Goal: Task Accomplishment & Management: Manage account settings

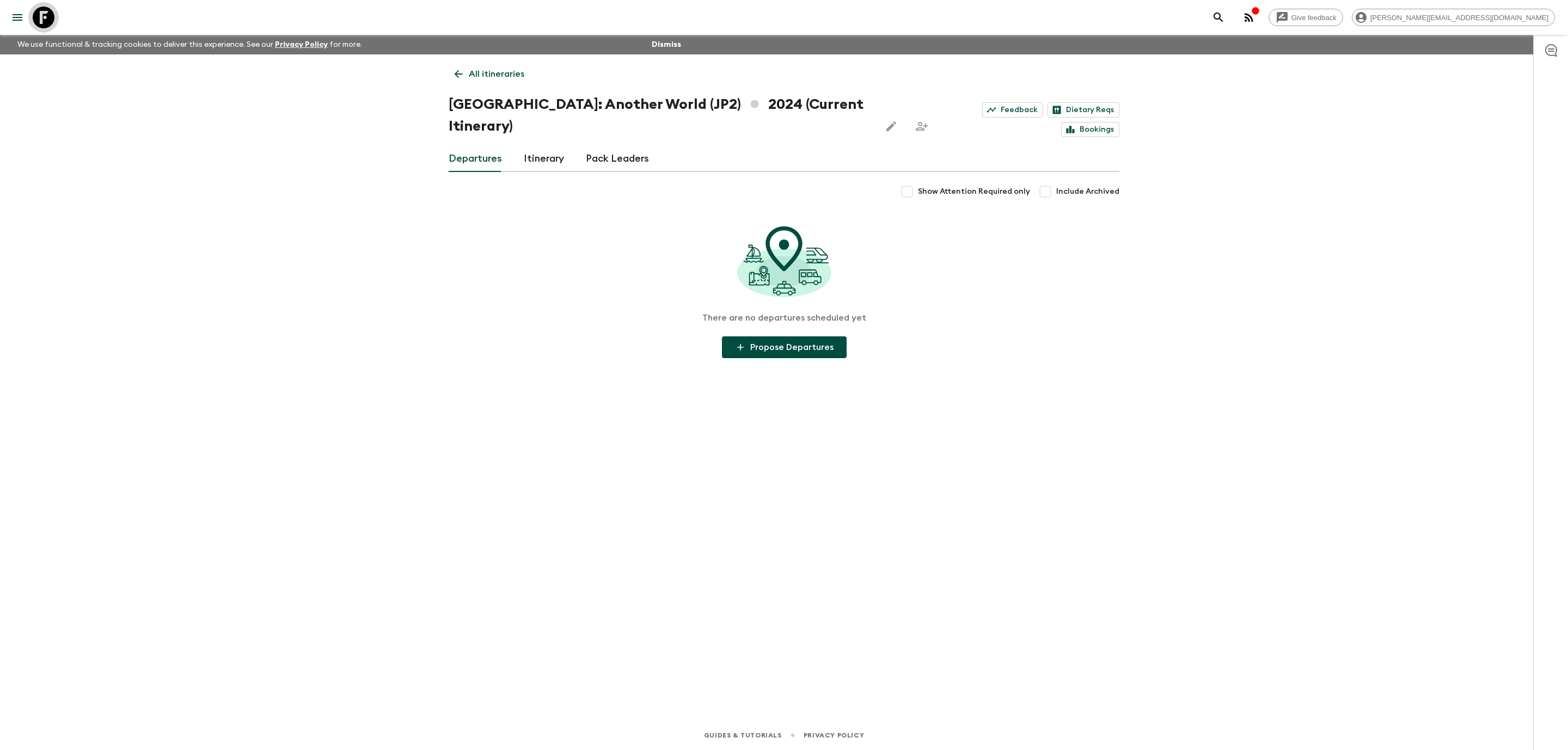
click at [42, 15] on icon at bounding box center [43, 17] width 22 height 22
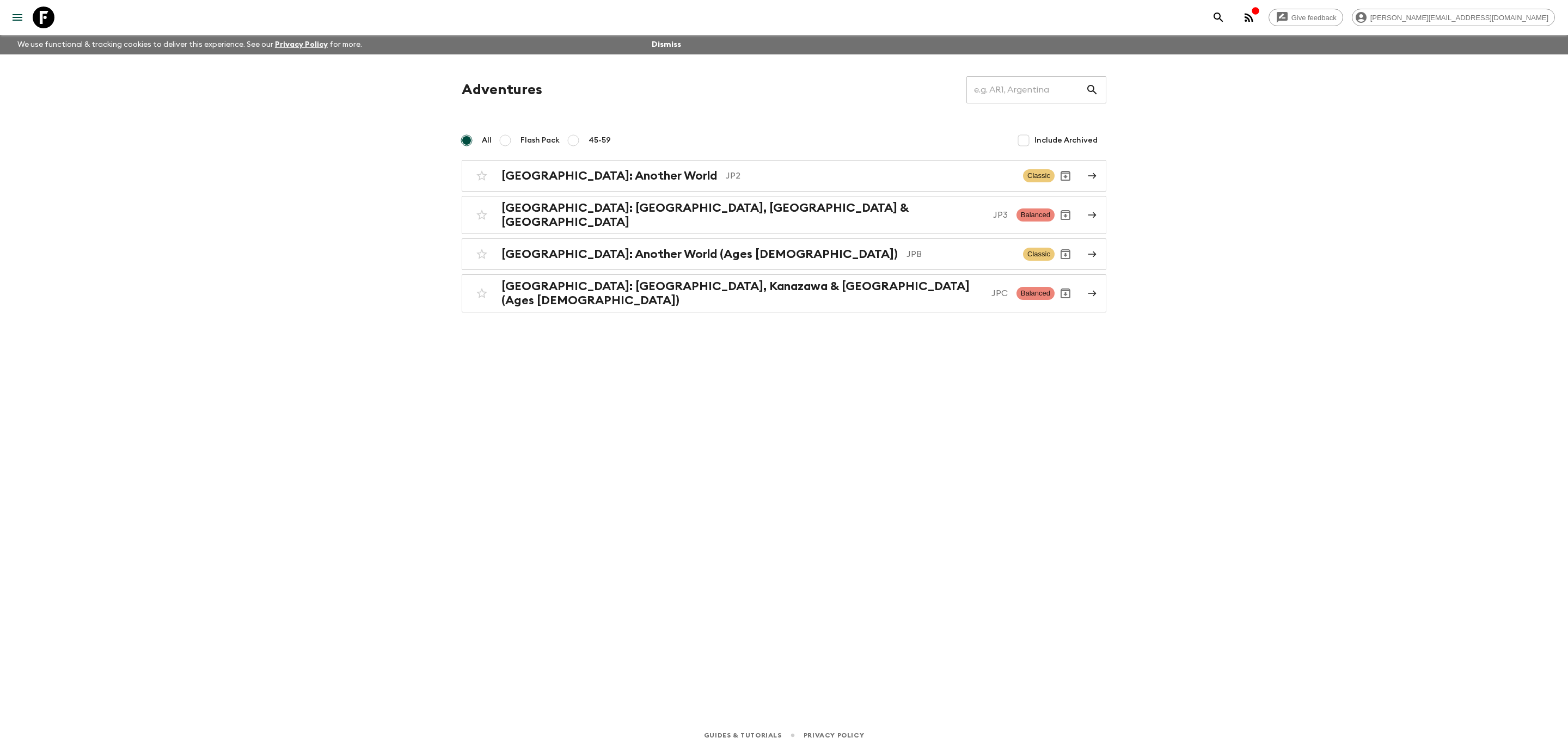
click at [1241, 209] on div "Give feedback [PERSON_NAME][EMAIL_ADDRESS][DOMAIN_NAME] We use functional & tra…" at bounding box center [784, 375] width 1568 height 750
click at [735, 258] on div "[GEOGRAPHIC_DATA]: Another World (Ages [DEMOGRAPHIC_DATA]) JPB Classic" at bounding box center [763, 254] width 583 height 22
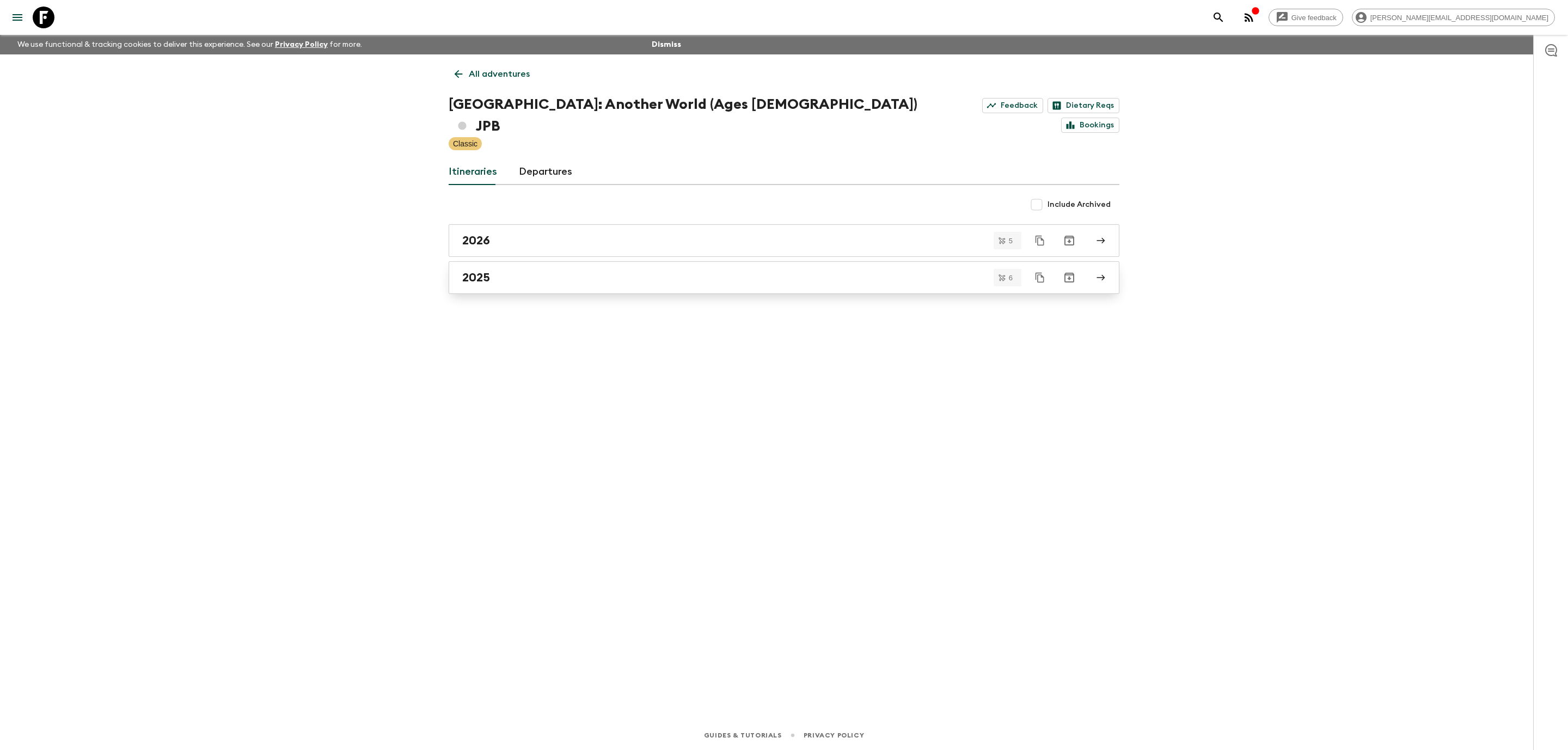
click at [693, 271] on div "2025" at bounding box center [774, 277] width 623 height 14
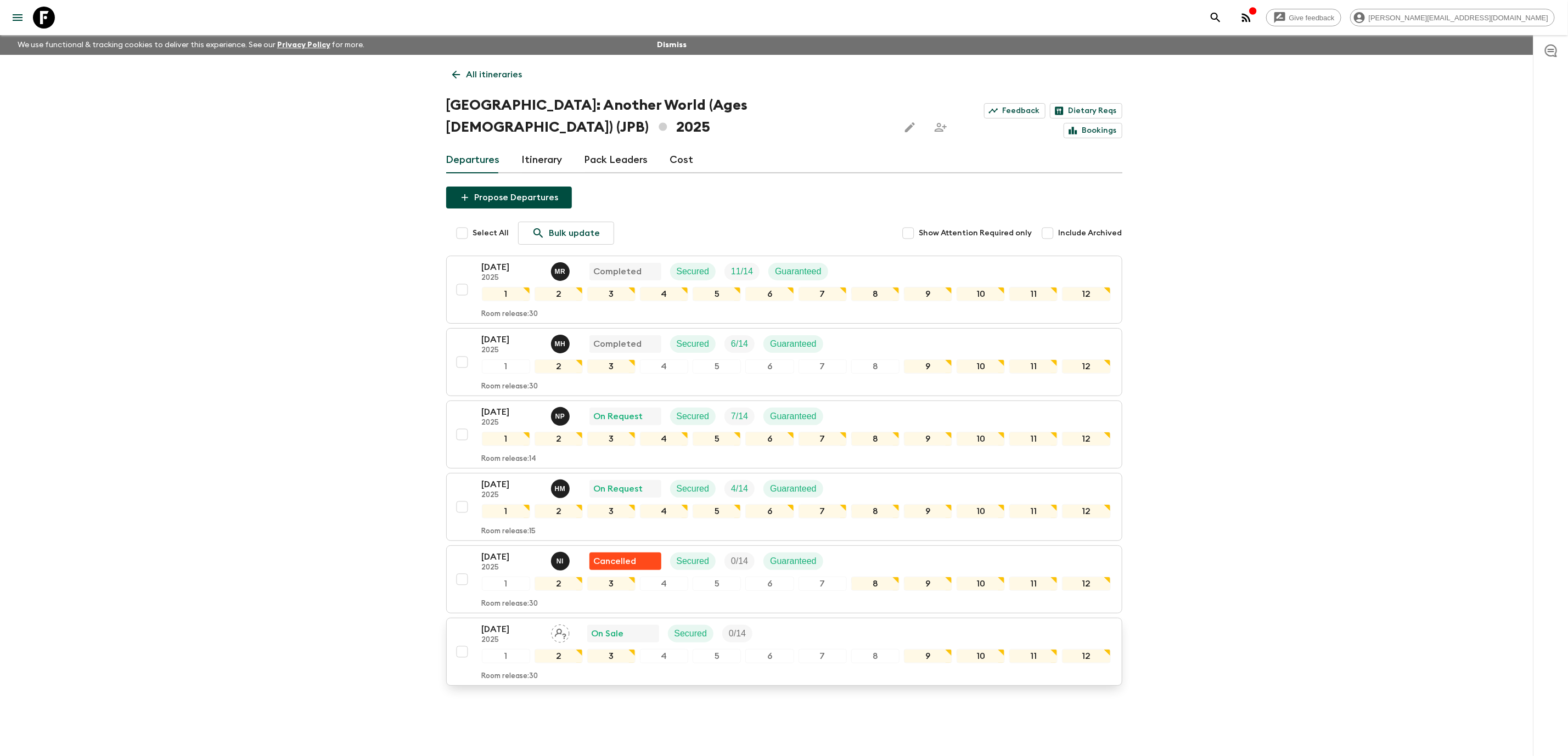
click at [789, 623] on div "[DATE] 2025 On Sale Secured 0 / 14" at bounding box center [796, 634] width 629 height 22
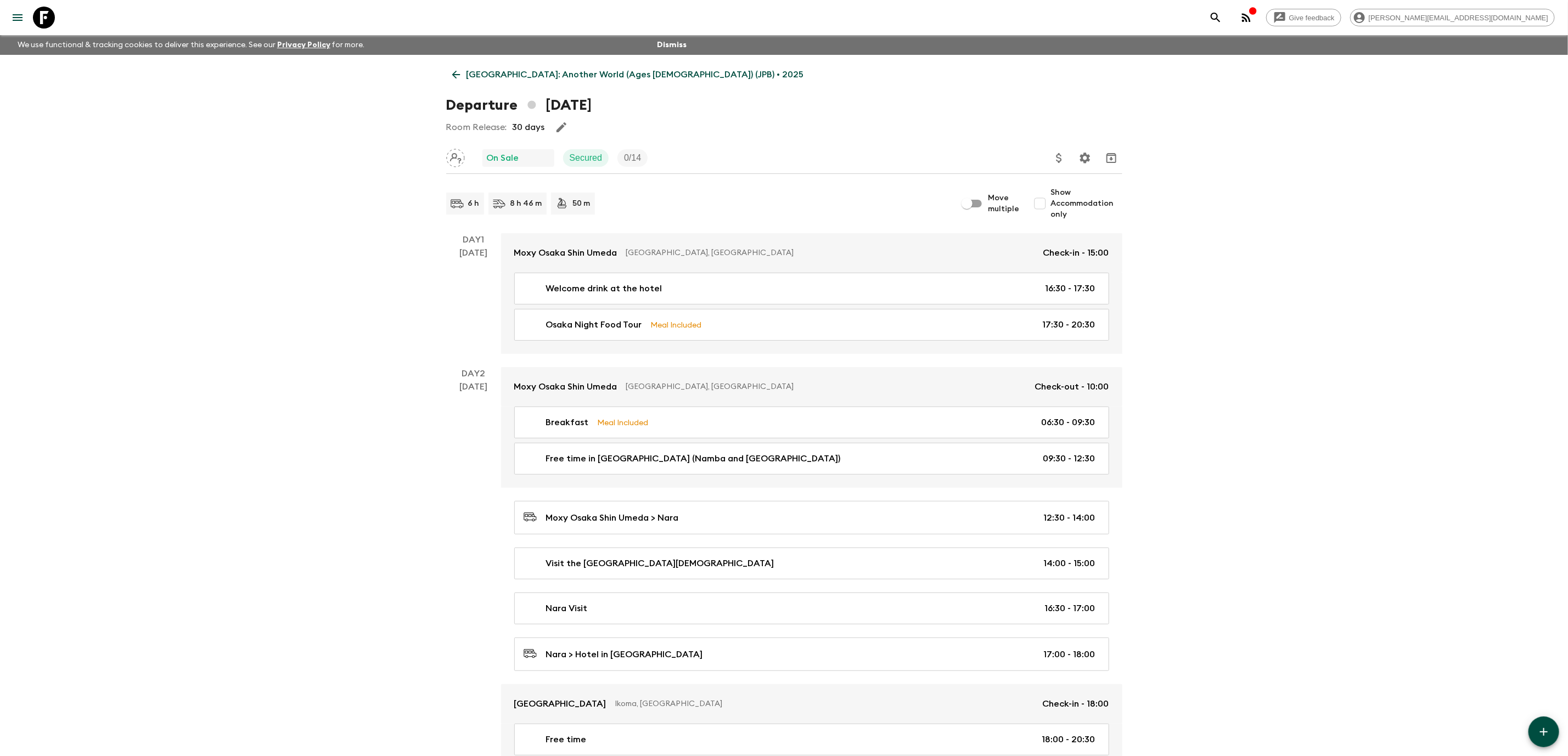
click at [1047, 213] on input "Show Accommodation only" at bounding box center [1039, 203] width 22 height 22
checkbox input "true"
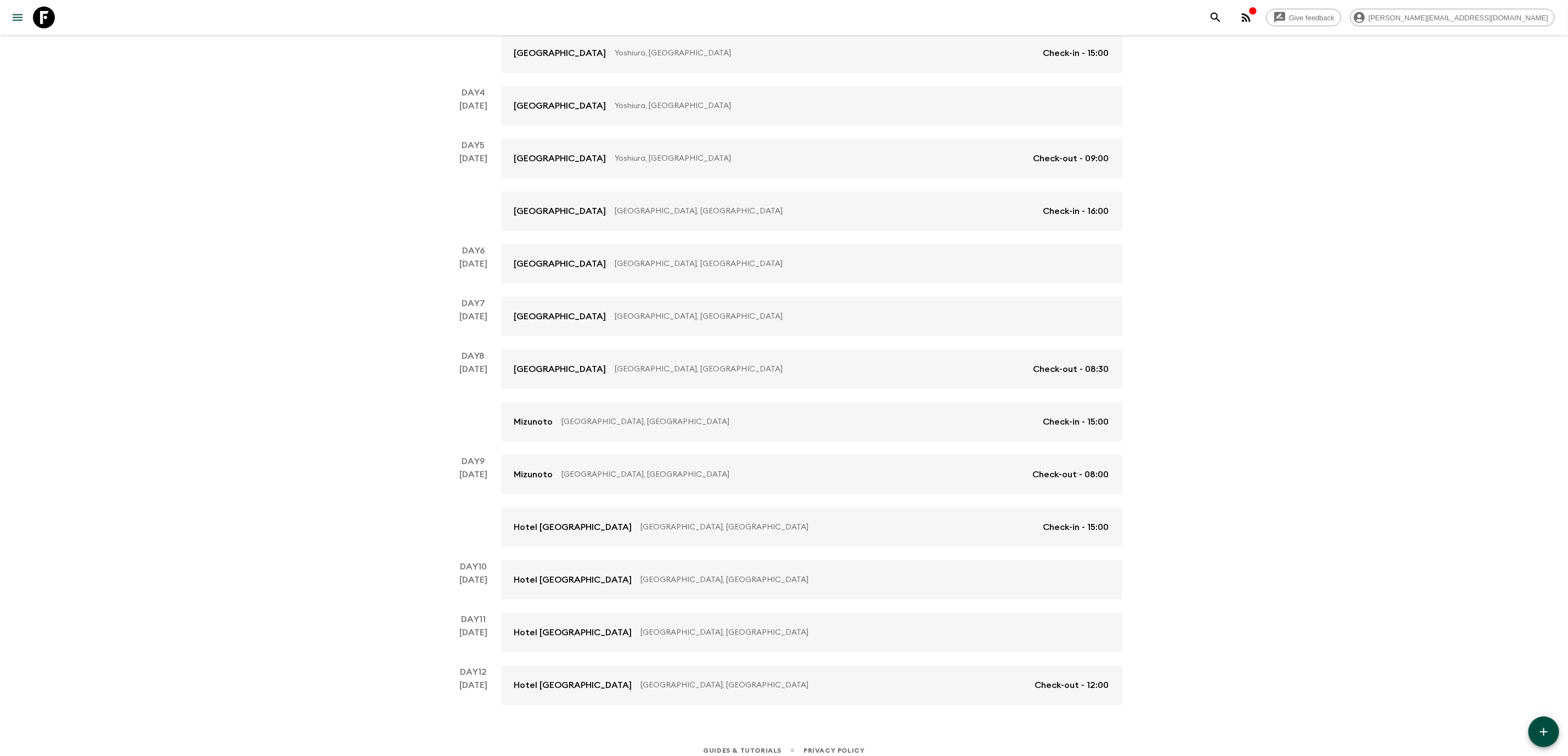
scroll to position [419, 0]
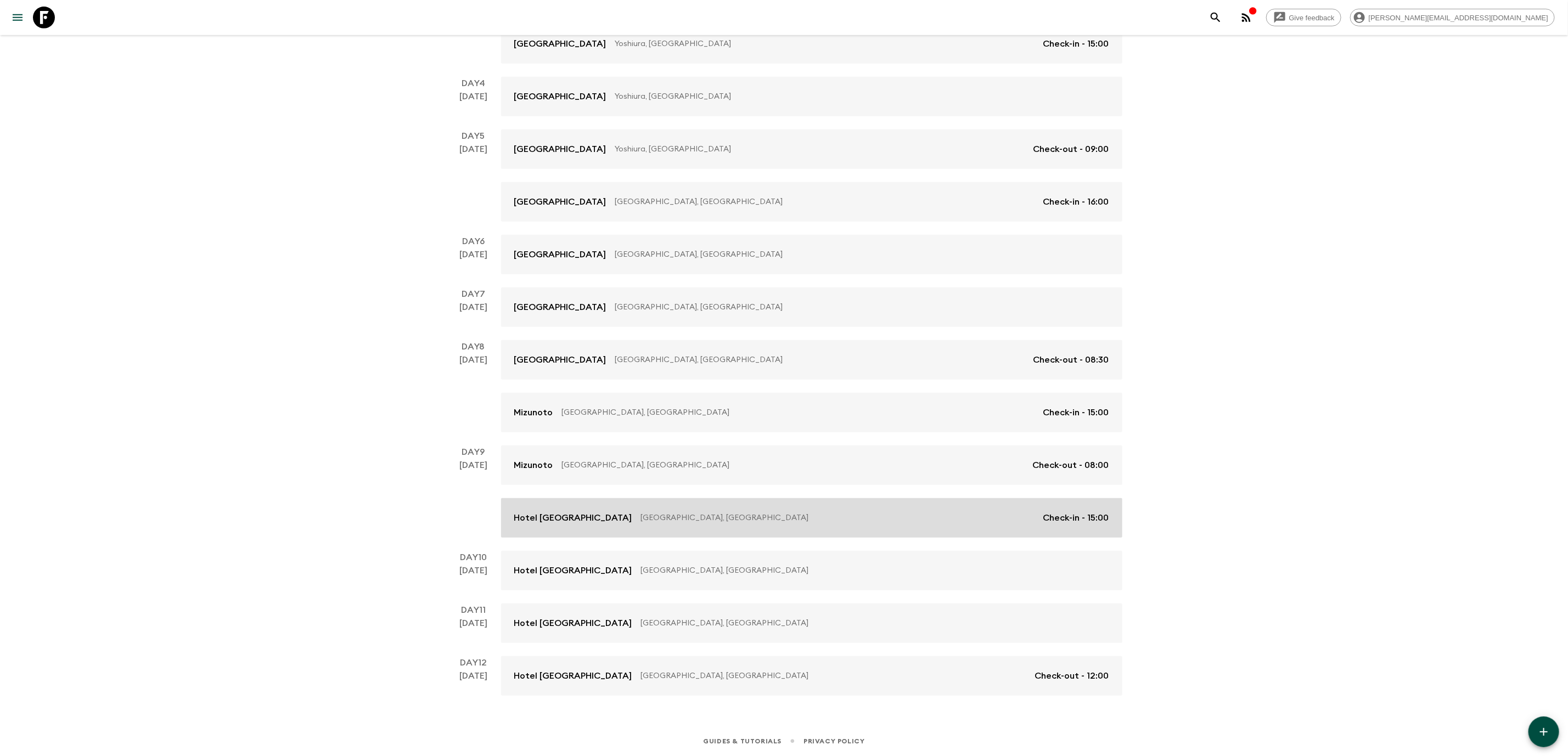
click at [866, 518] on p "[GEOGRAPHIC_DATA], [GEOGRAPHIC_DATA]" at bounding box center [838, 517] width 394 height 11
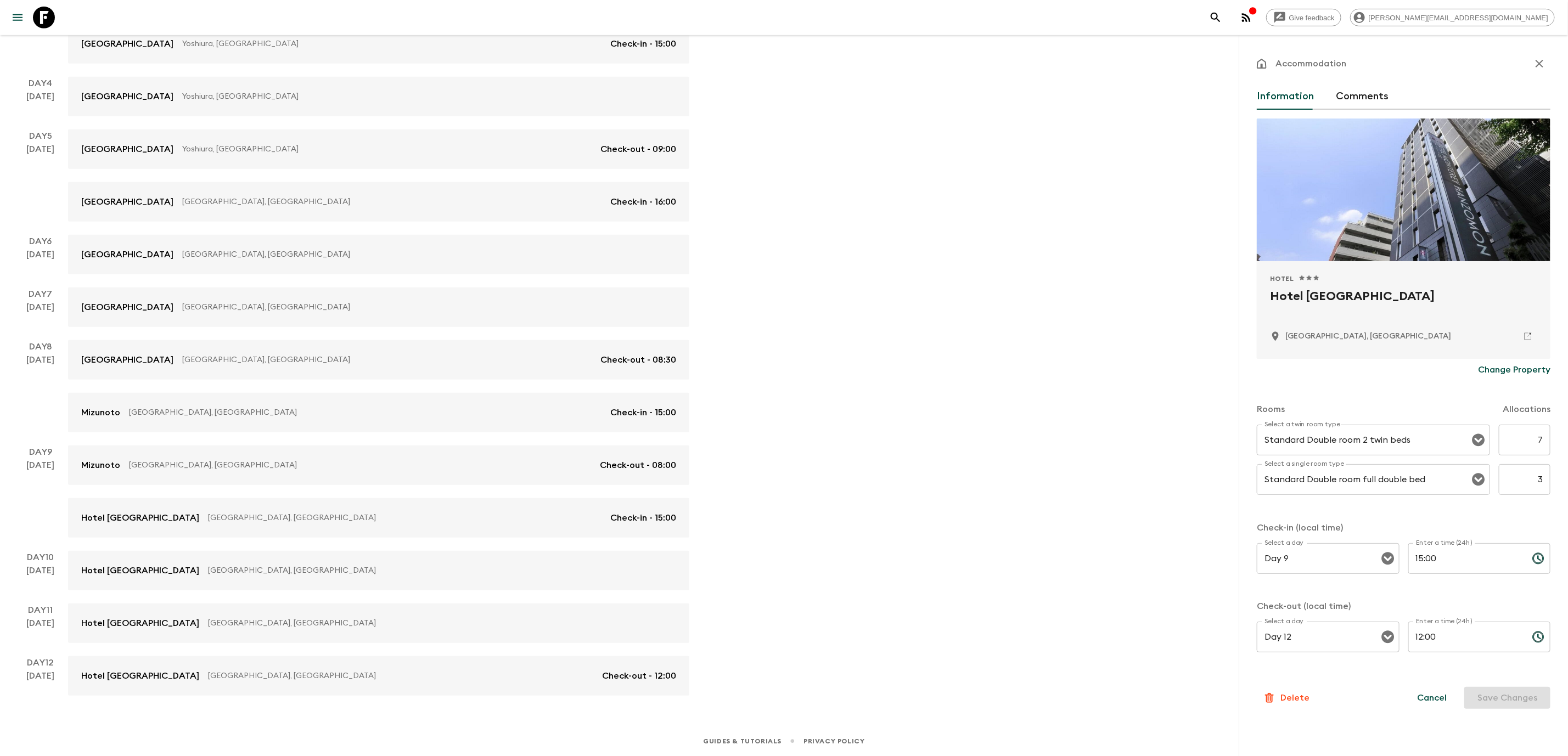
click at [1538, 371] on p "Change Property" at bounding box center [1514, 370] width 72 height 13
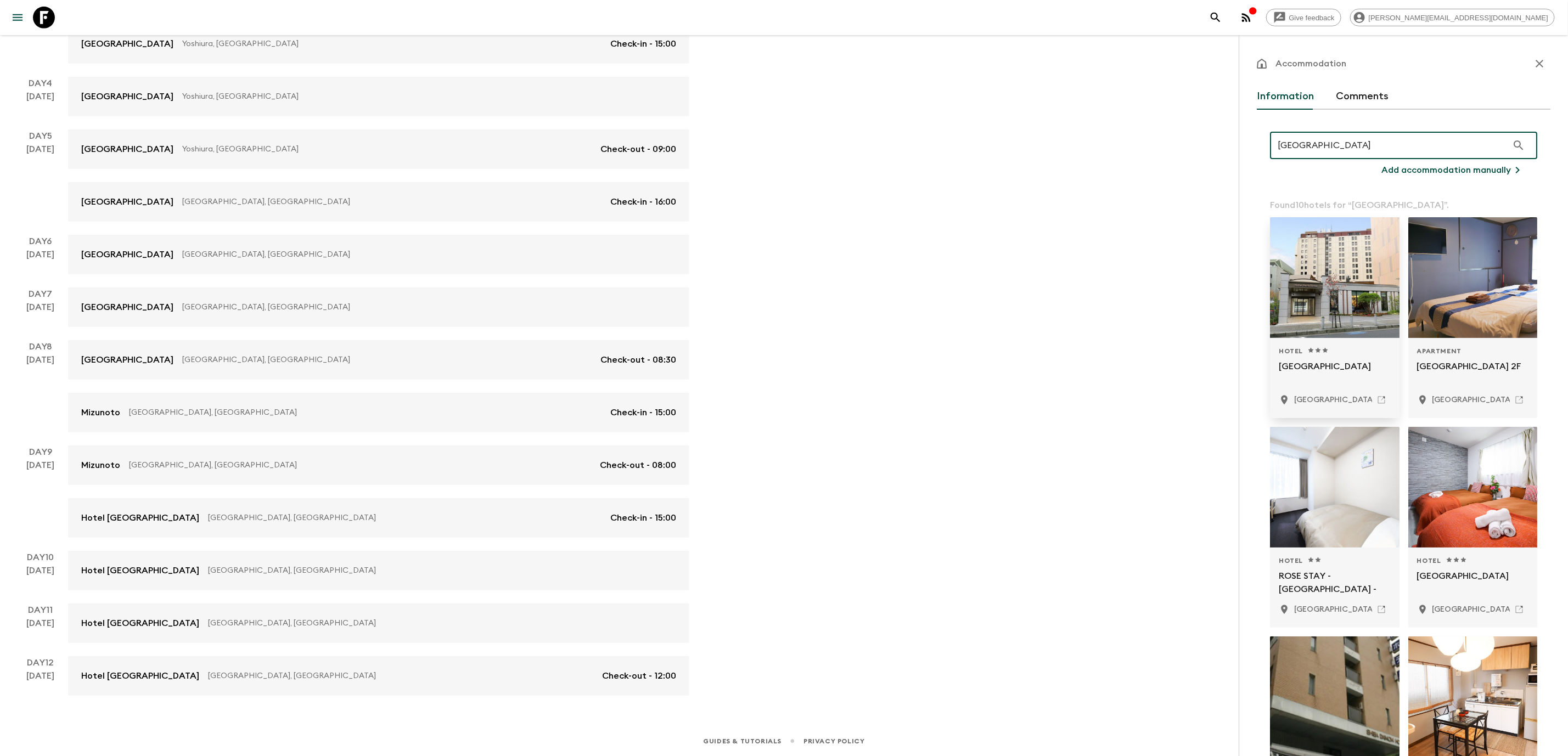
type input "[GEOGRAPHIC_DATA]"
click at [1325, 344] on div "Hotel 1 Star 2 Stars 3 Stars 4 Stars 5 Stars [GEOGRAPHIC_DATA], [GEOGRAPHIC_DAT…" at bounding box center [1334, 378] width 130 height 80
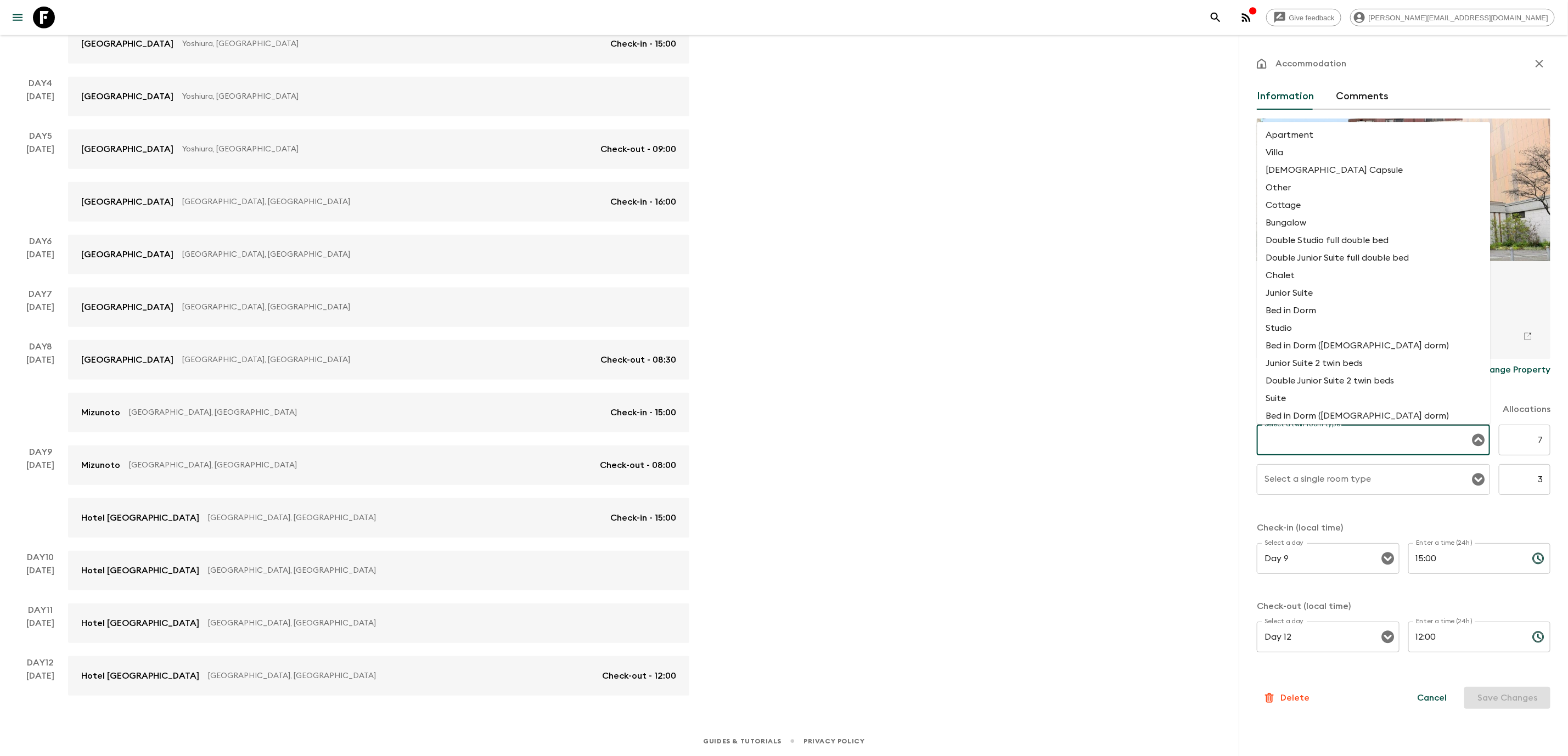
click at [1326, 446] on input "Select a twin room type" at bounding box center [1364, 440] width 207 height 21
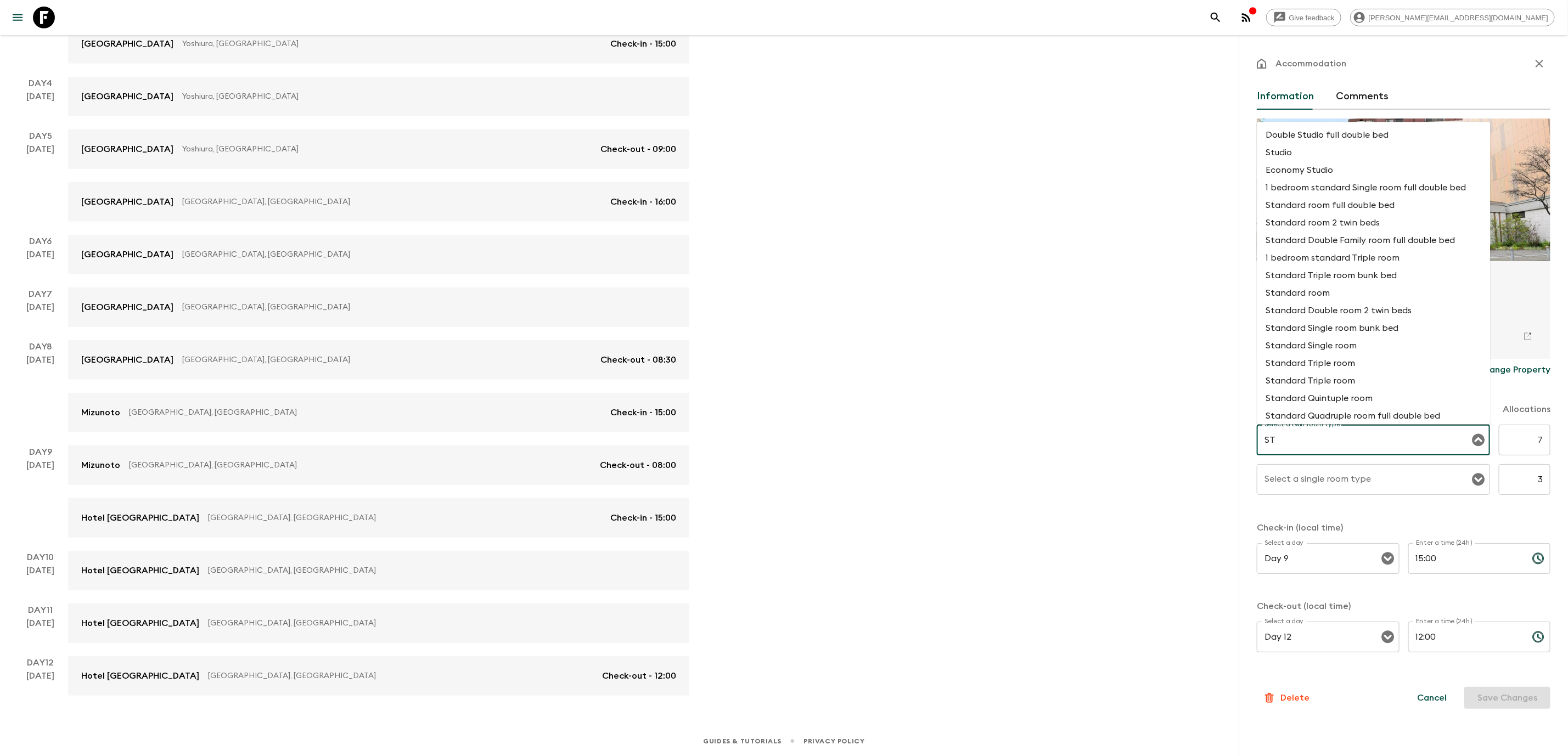
type input "S"
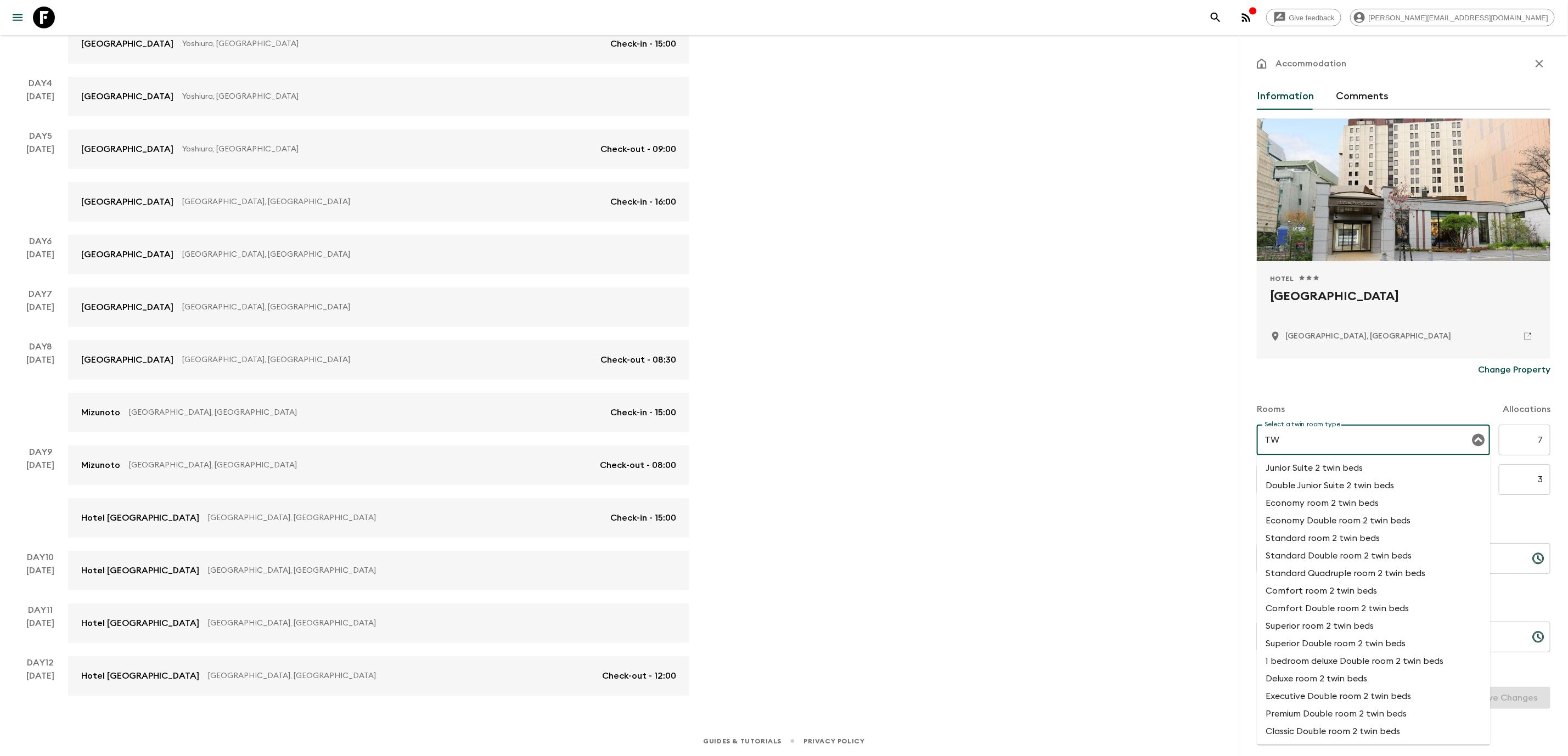
type input "T"
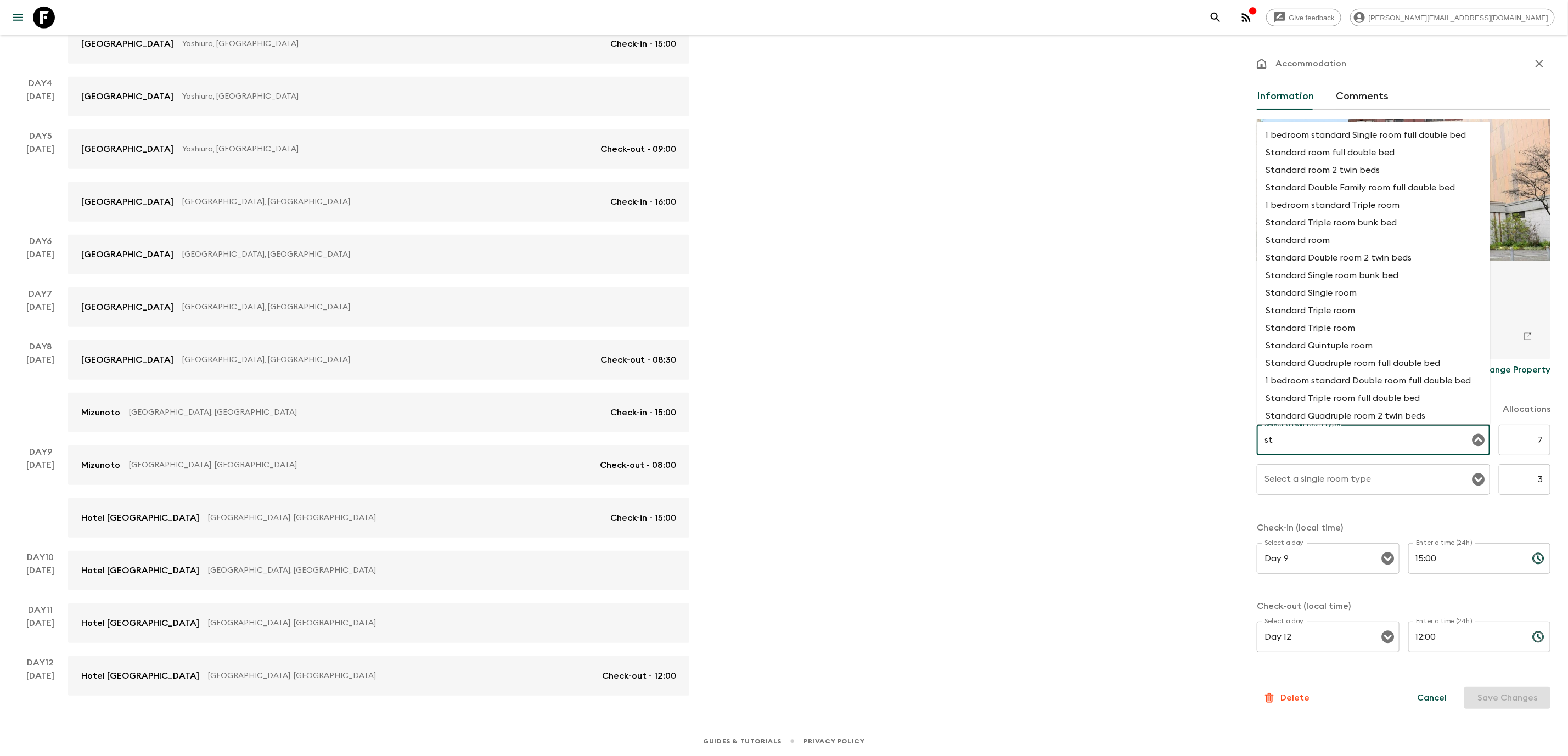
type input "s"
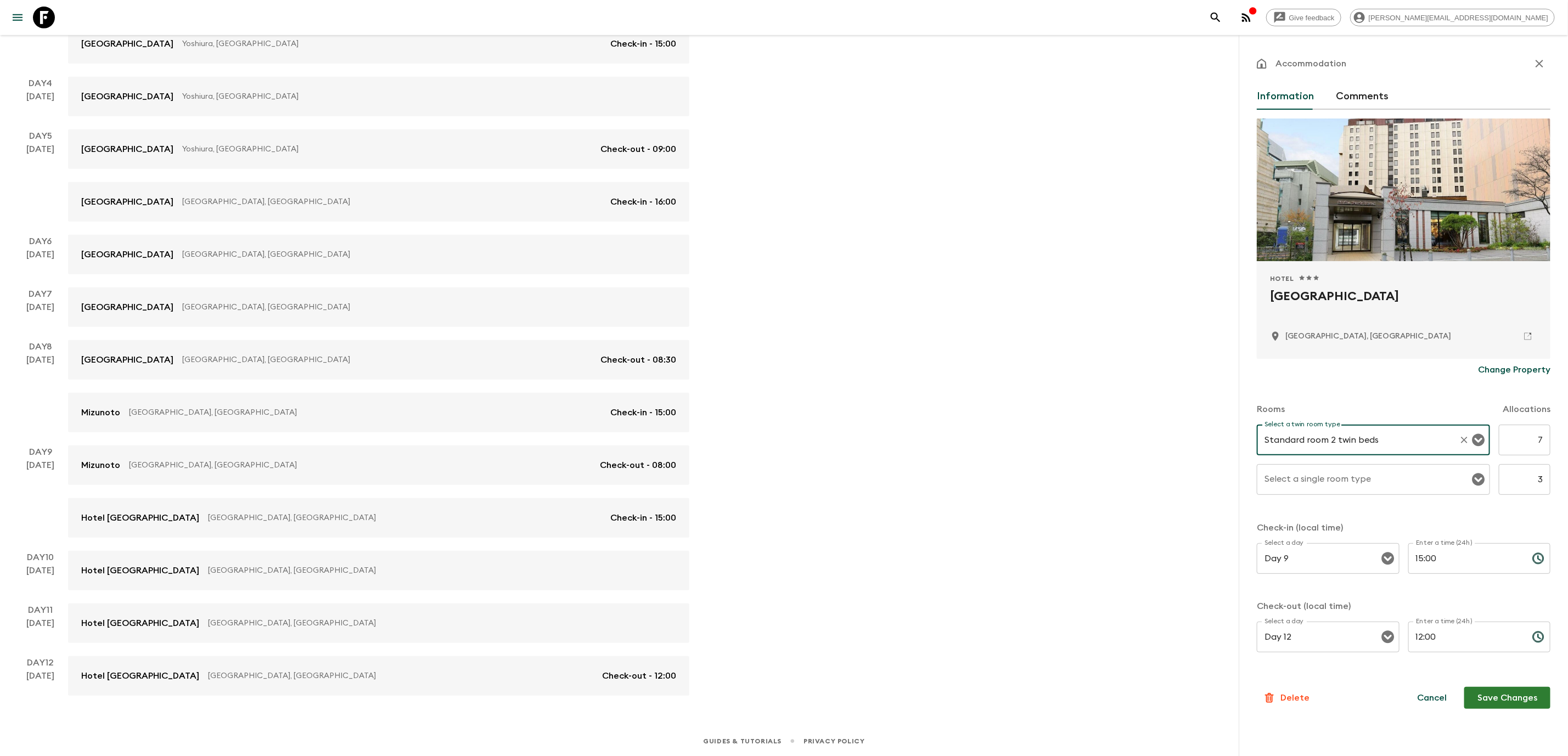
type input "Standard room 2 twin beds"
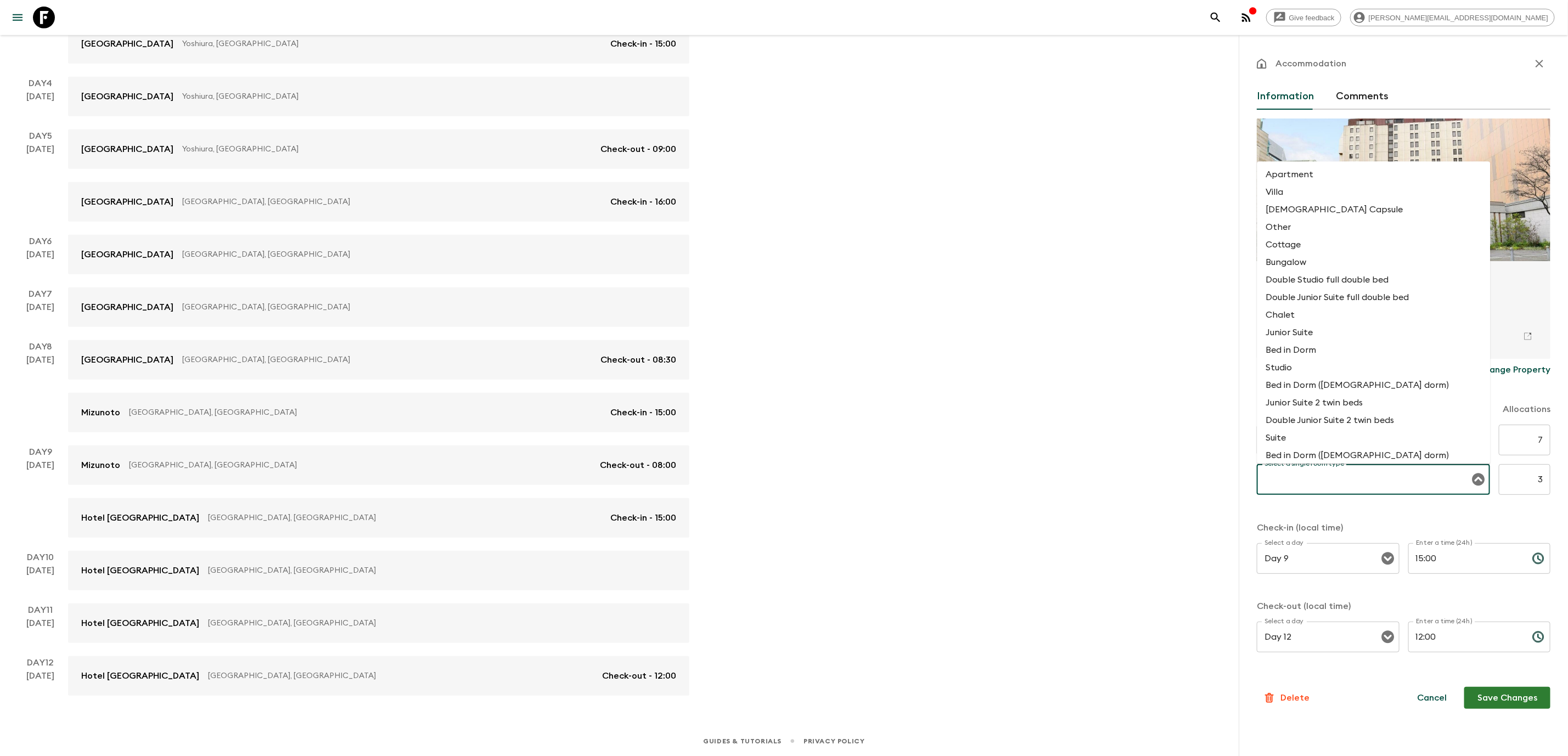
click at [1328, 473] on input "Select a single room type" at bounding box center [1364, 479] width 207 height 21
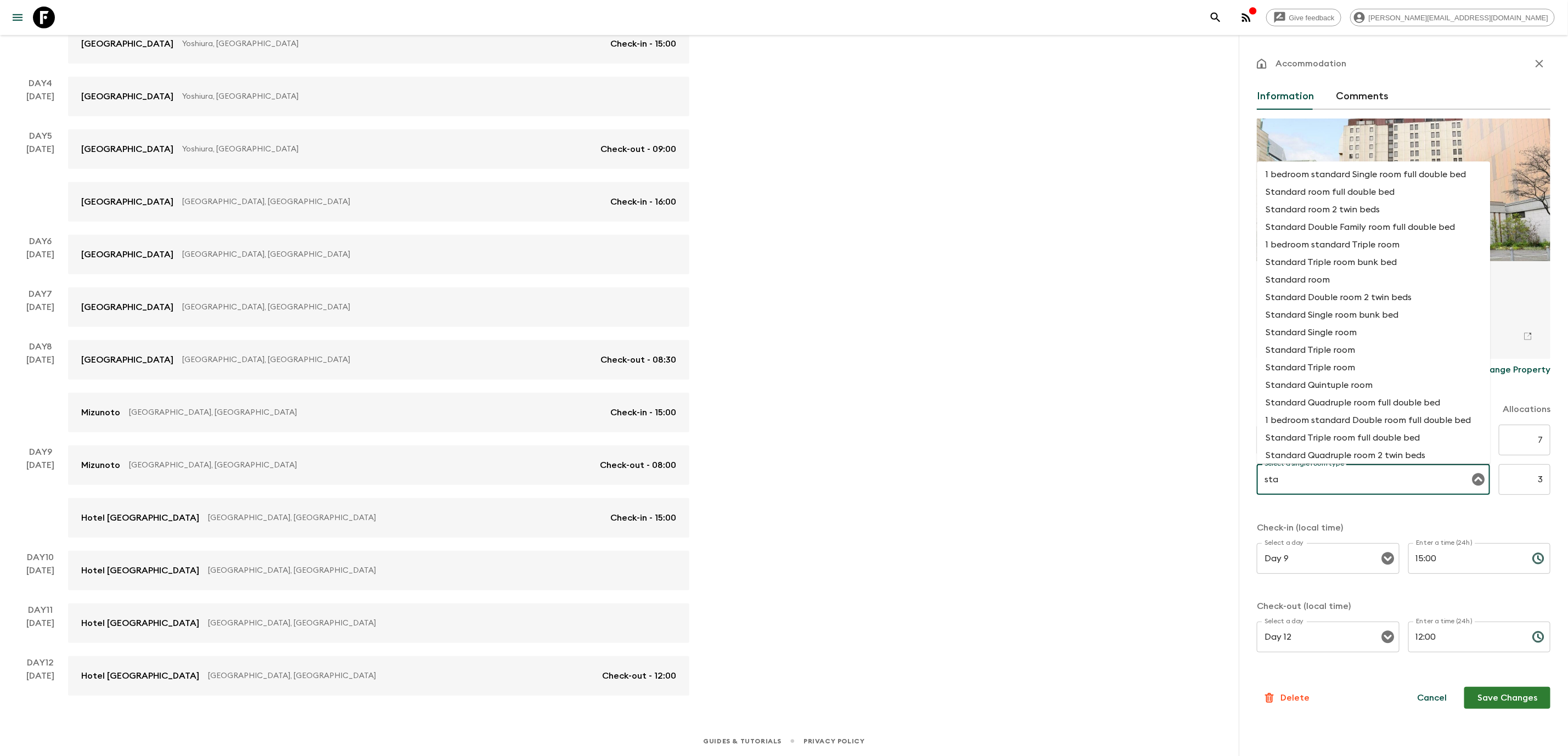
click at [1359, 333] on li "Standard Single room" at bounding box center [1374, 332] width 233 height 18
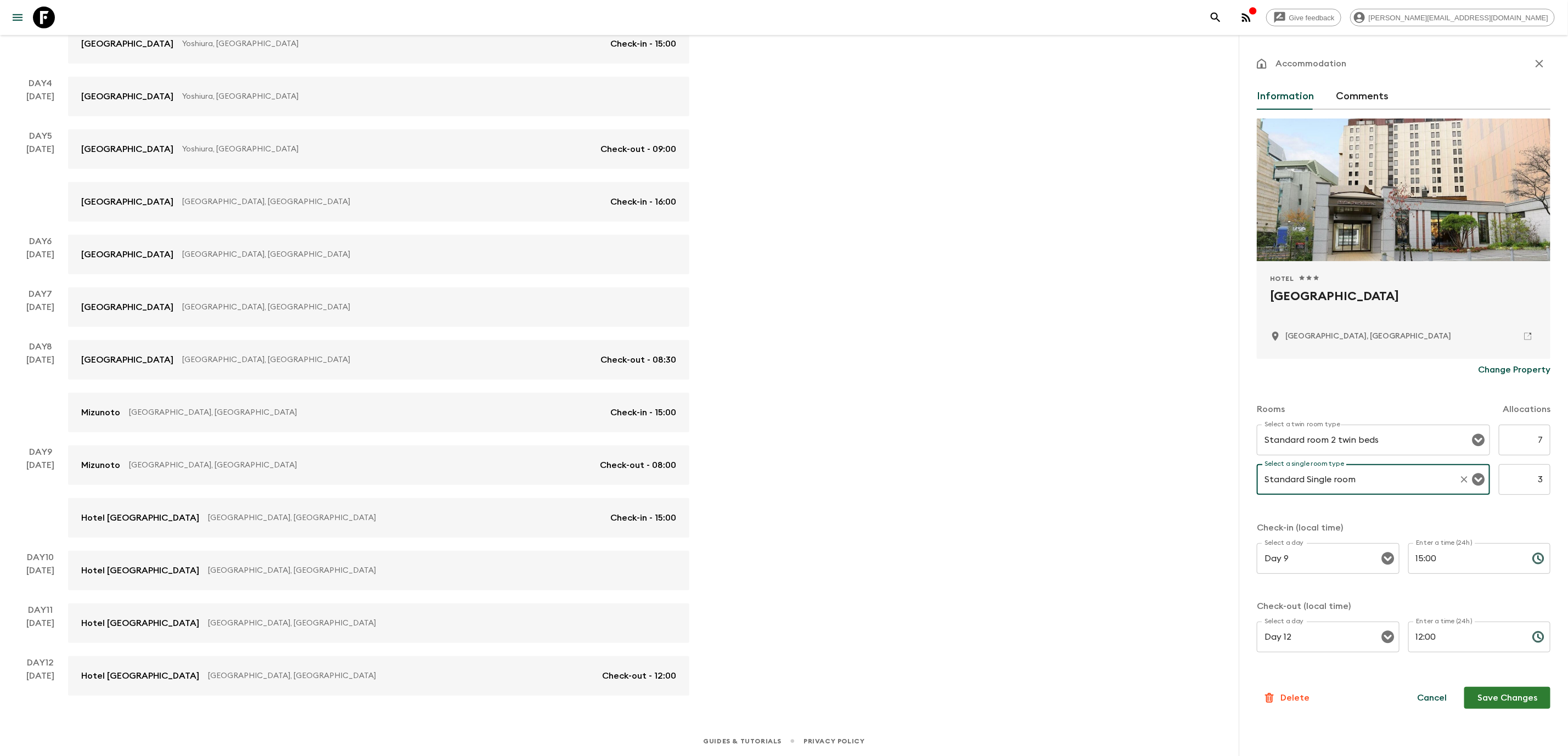
type input "Standard Single room"
click at [1447, 642] on input "12:00" at bounding box center [1466, 636] width 116 height 31
click at [1422, 639] on input "12:00" at bounding box center [1466, 636] width 116 height 31
type input "10:00"
click at [1493, 704] on button "Save Changes" at bounding box center [1507, 697] width 86 height 22
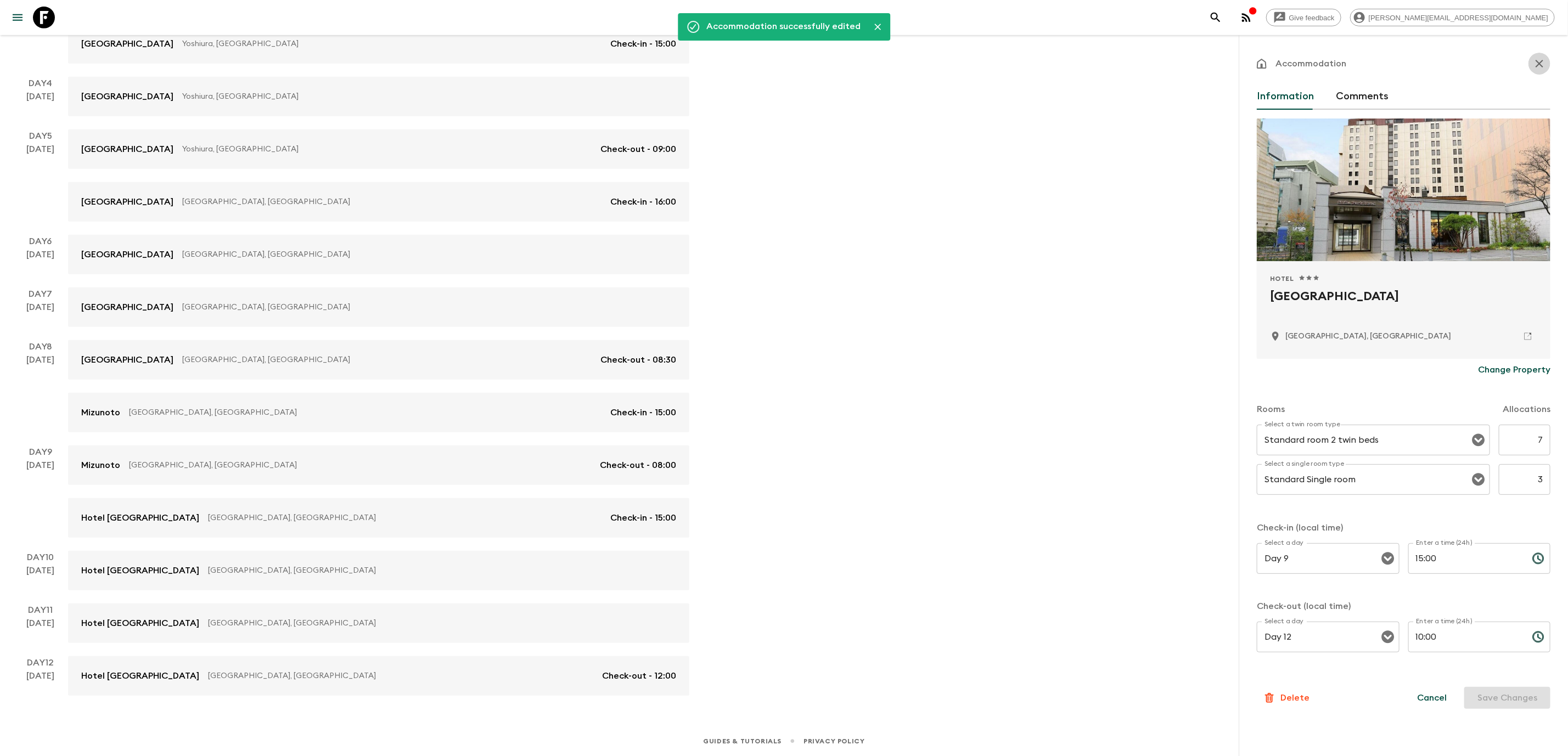
click at [1545, 68] on icon "button" at bounding box center [1540, 64] width 13 height 13
click at [1009, 405] on div "Give feedback [PERSON_NAME][EMAIL_ADDRESS][DOMAIN_NAME] We use functional & tra…" at bounding box center [784, 168] width 1568 height 1175
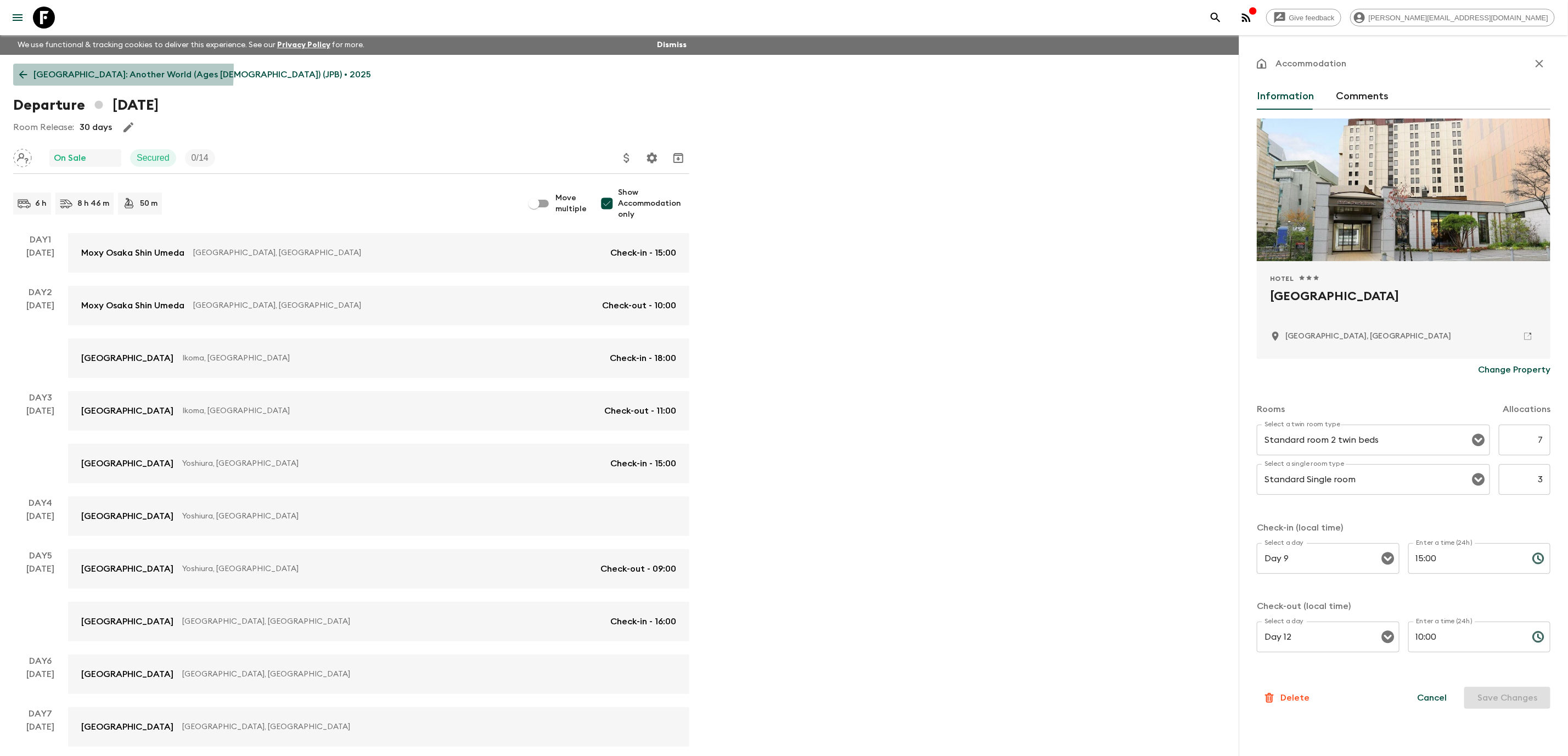
click at [25, 69] on icon at bounding box center [23, 75] width 12 height 12
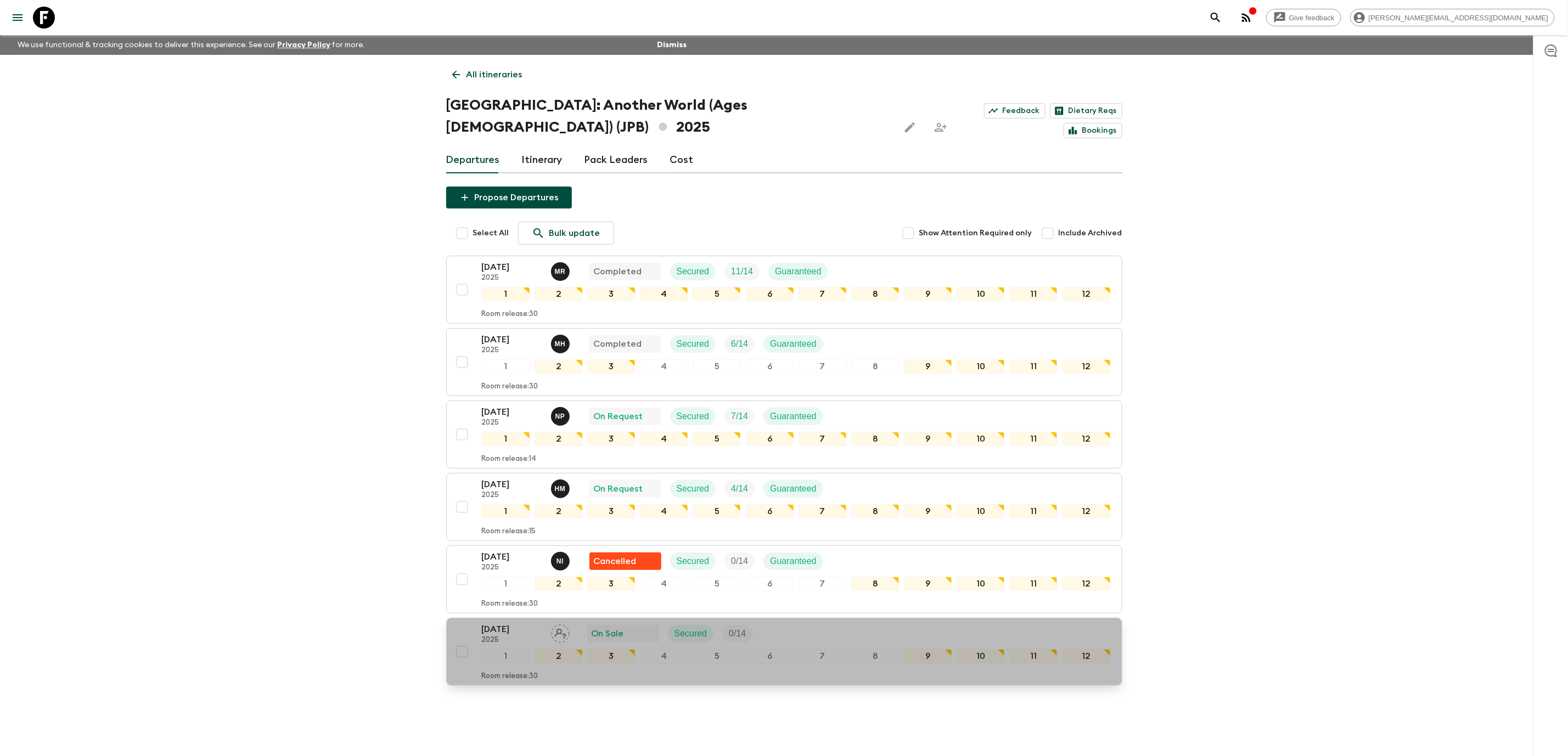
click at [895, 623] on div "[DATE] 2025 On Sale Secured 0 / 14" at bounding box center [796, 634] width 629 height 22
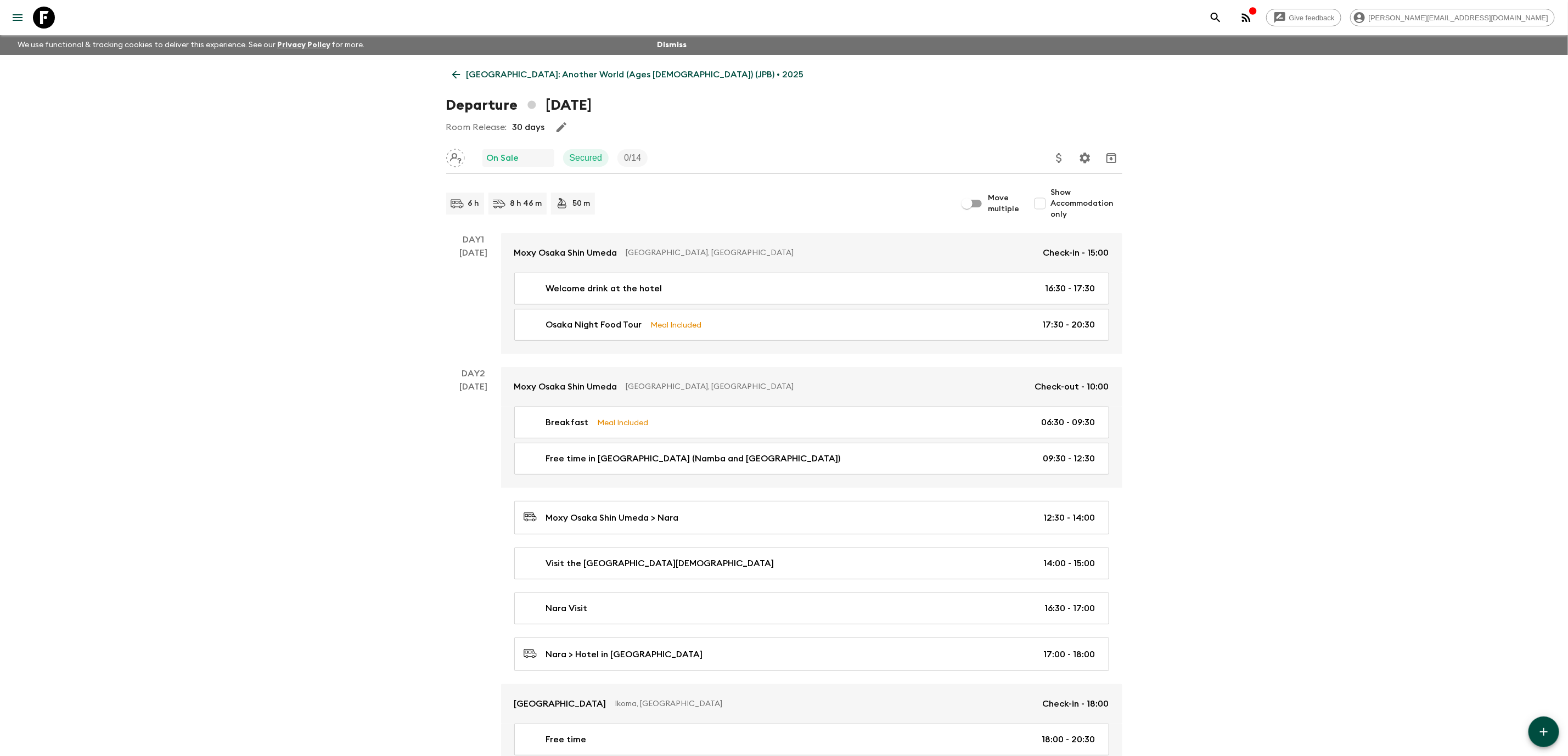
click at [38, 15] on icon at bounding box center [44, 18] width 22 height 22
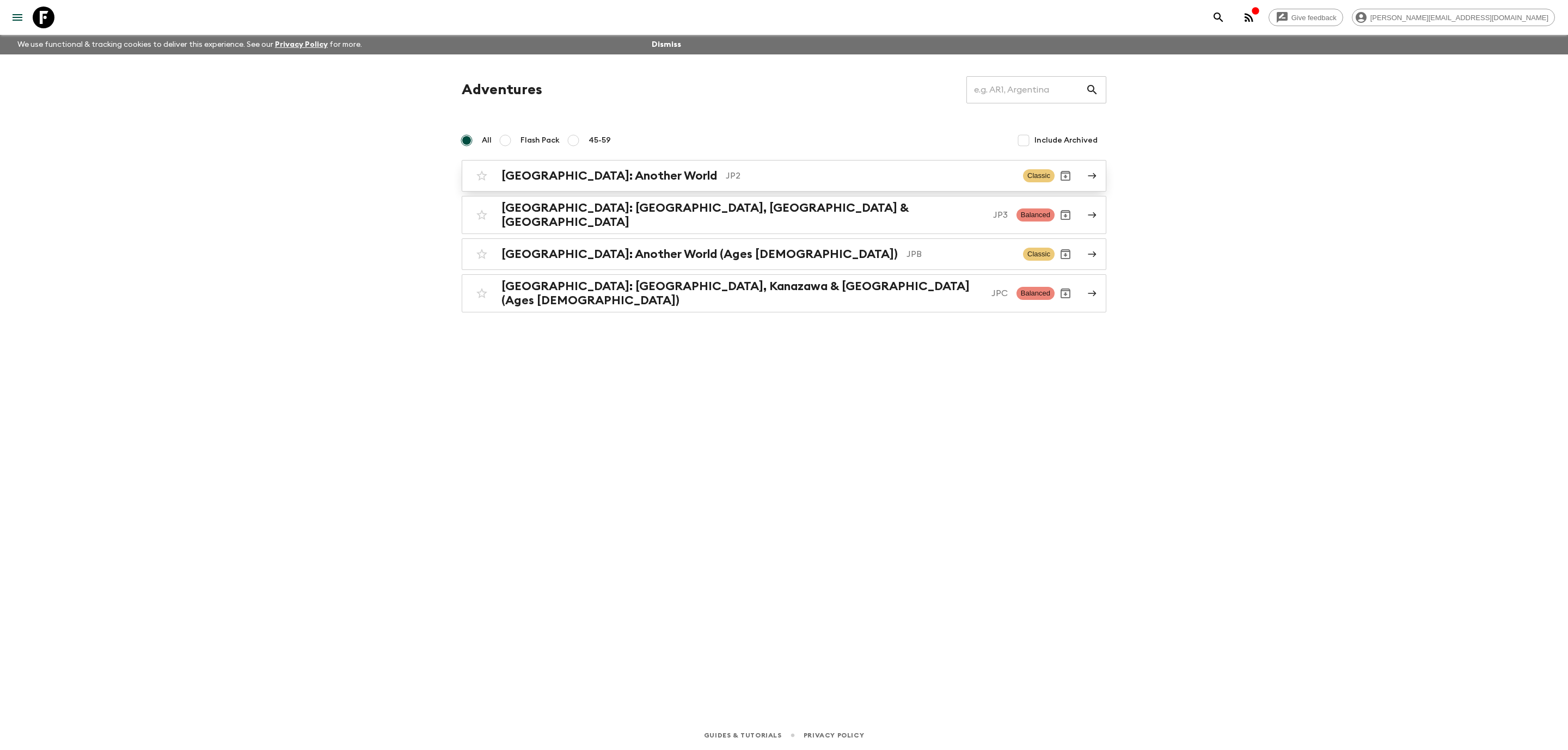
click at [587, 172] on h2 "[GEOGRAPHIC_DATA]: Another World" at bounding box center [608, 175] width 215 height 14
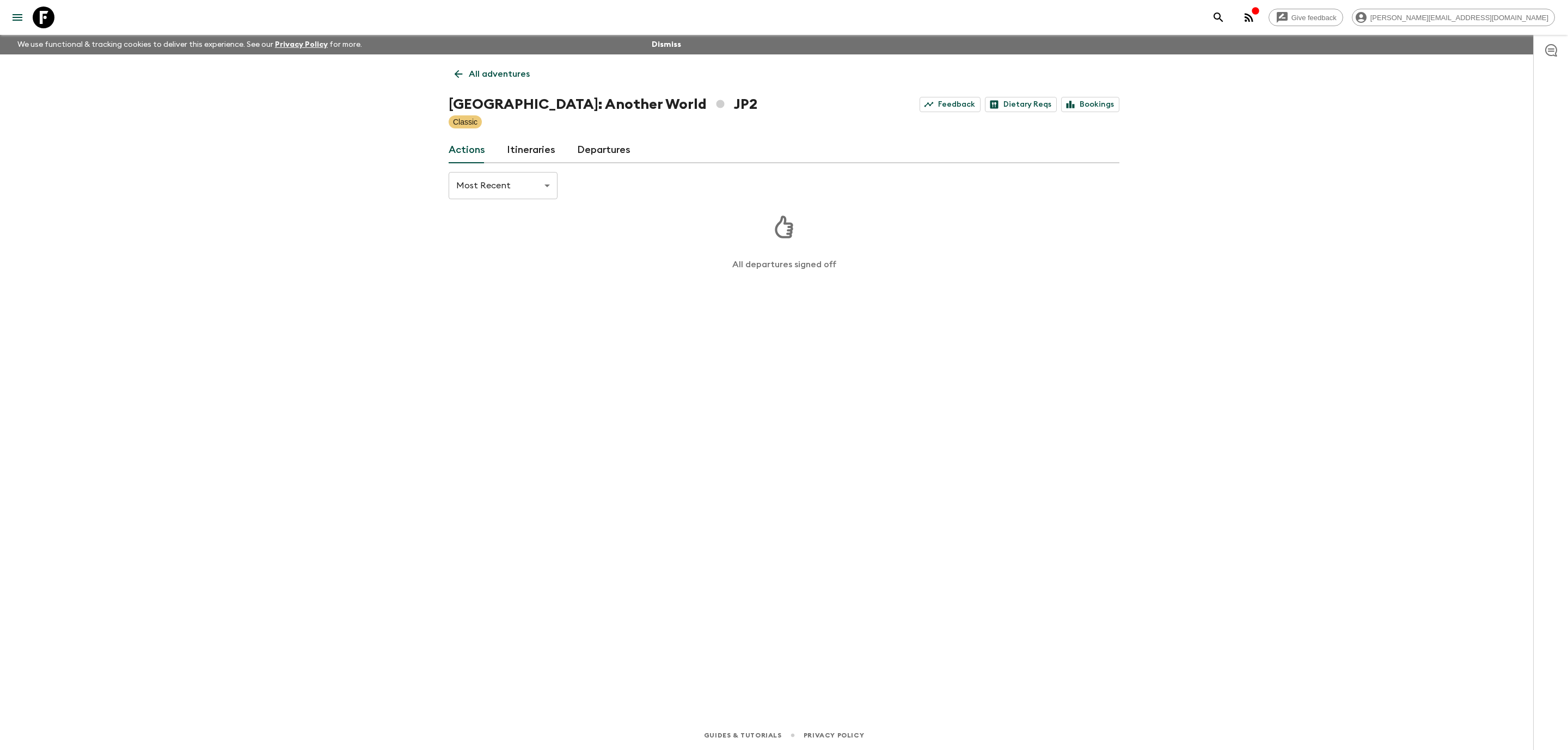
click at [544, 140] on link "Itineraries" at bounding box center [531, 150] width 48 height 26
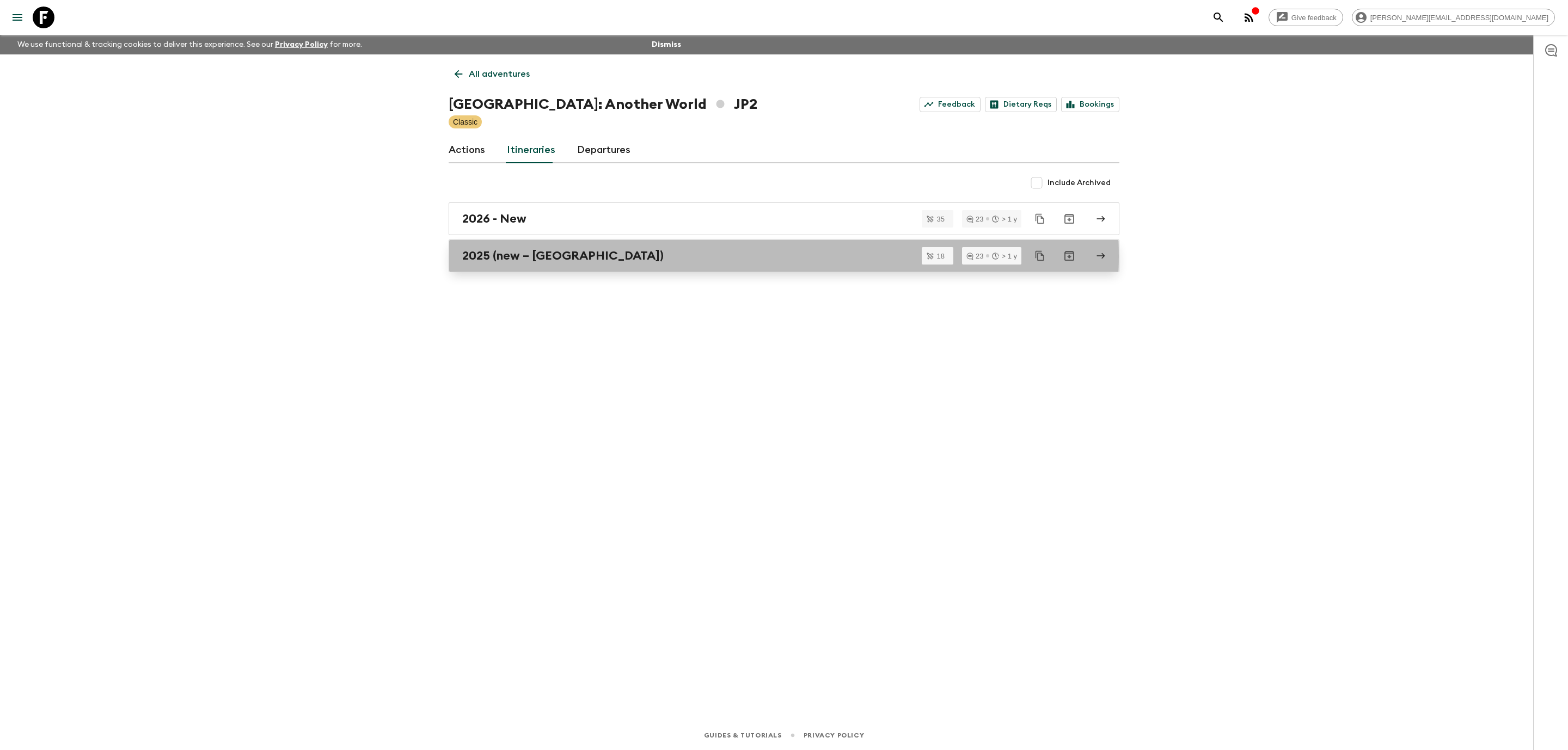
click at [592, 257] on div "2025 (new – [GEOGRAPHIC_DATA])" at bounding box center [774, 255] width 623 height 14
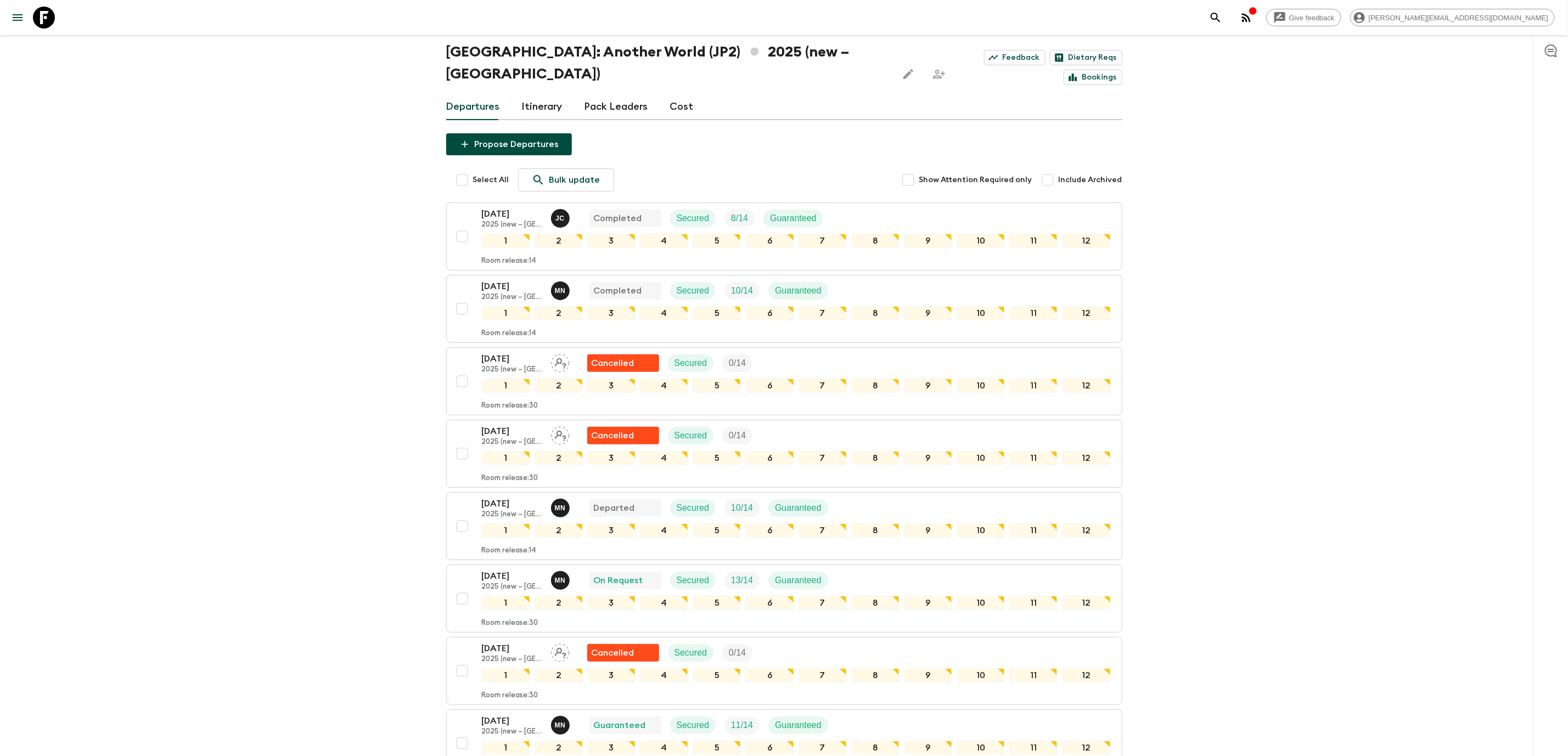
scroll to position [82, 0]
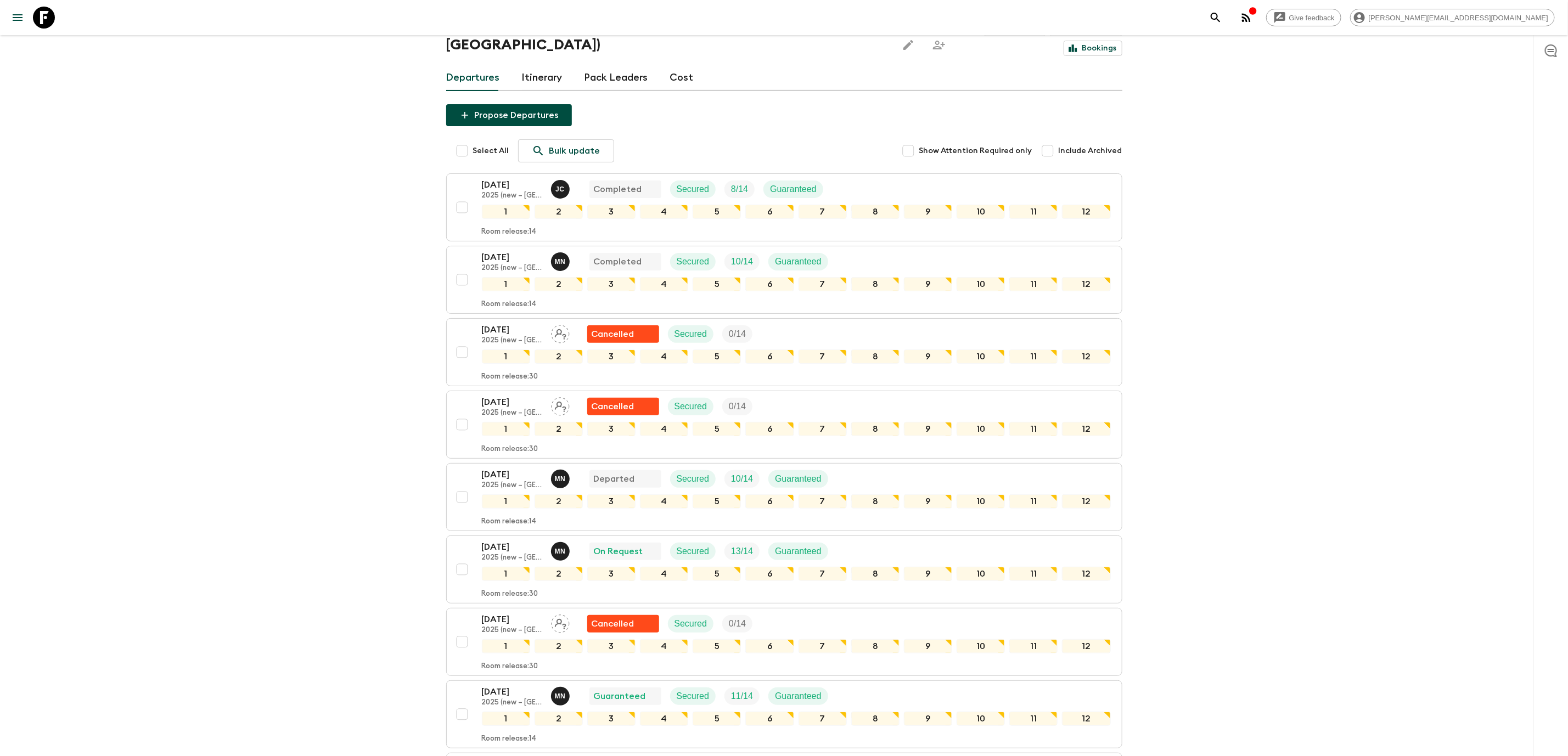
click at [1340, 126] on div "Give feedback [PERSON_NAME][EMAIL_ADDRESS][DOMAIN_NAME] We use functional & tra…" at bounding box center [784, 745] width 1568 height 1654
click at [682, 64] on link "Cost" at bounding box center [682, 77] width 23 height 26
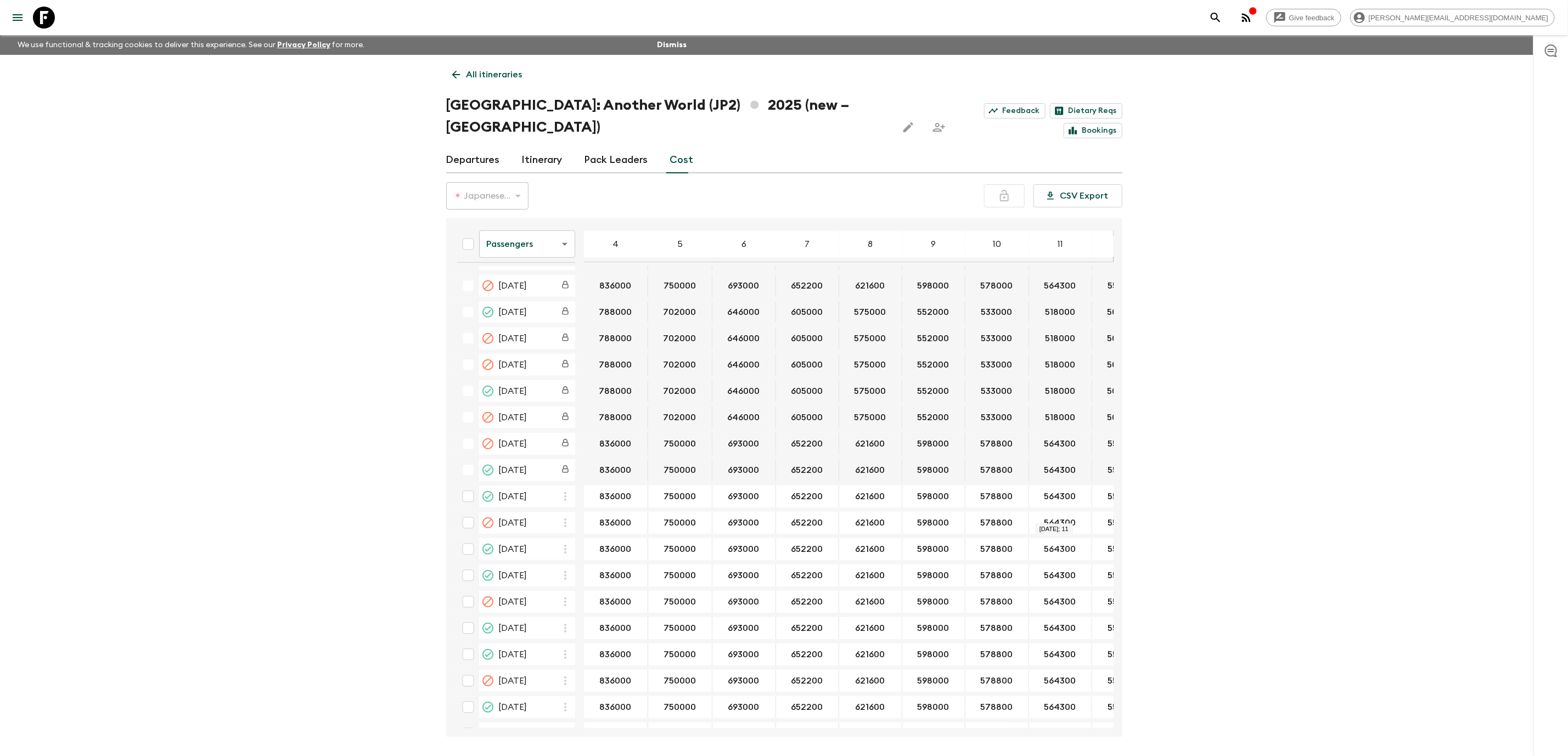
click at [1060, 543] on input "564300" at bounding box center [1060, 549] width 58 height 13
drag, startPoint x: 1056, startPoint y: 517, endPoint x: 1053, endPoint y: 602, distance: 85.1
